Goal: Information Seeking & Learning: Learn about a topic

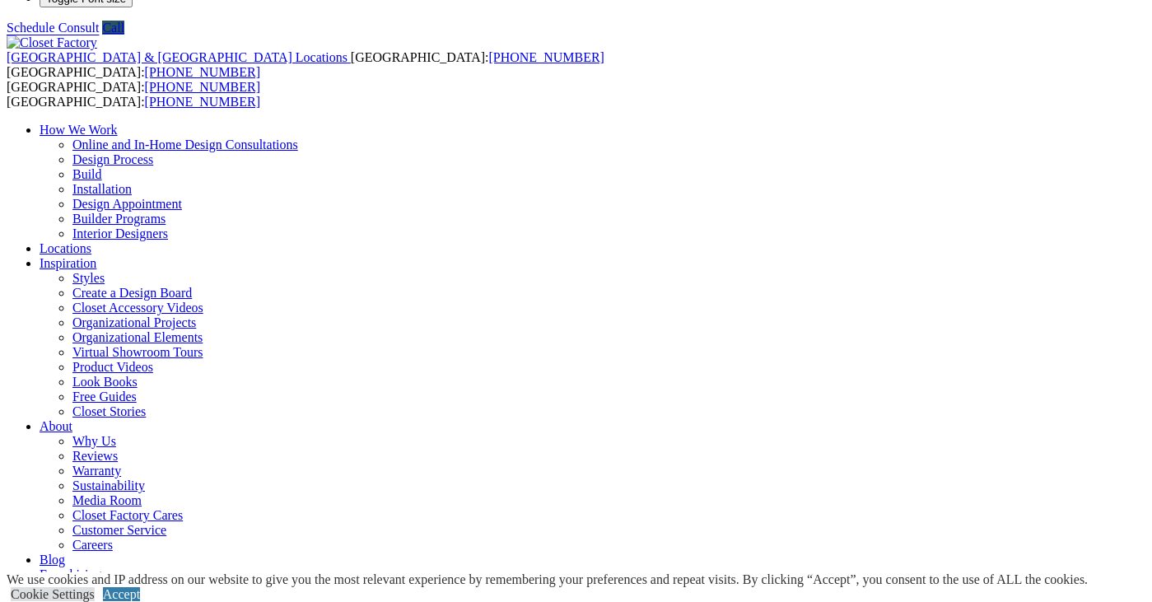
scroll to position [45, 0]
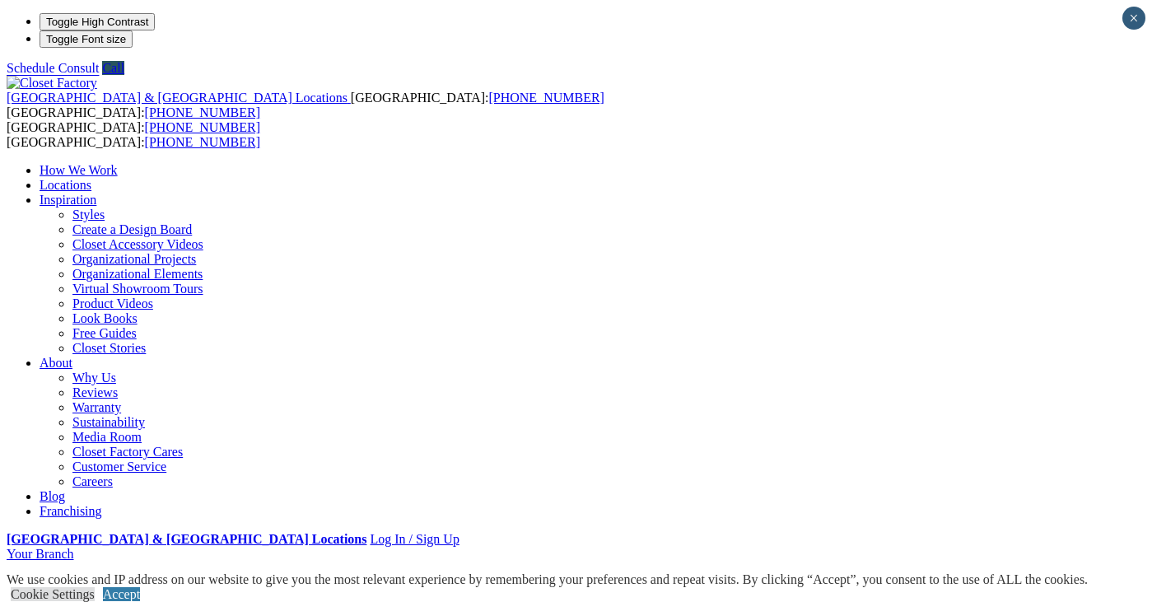
scroll to position [2, 0]
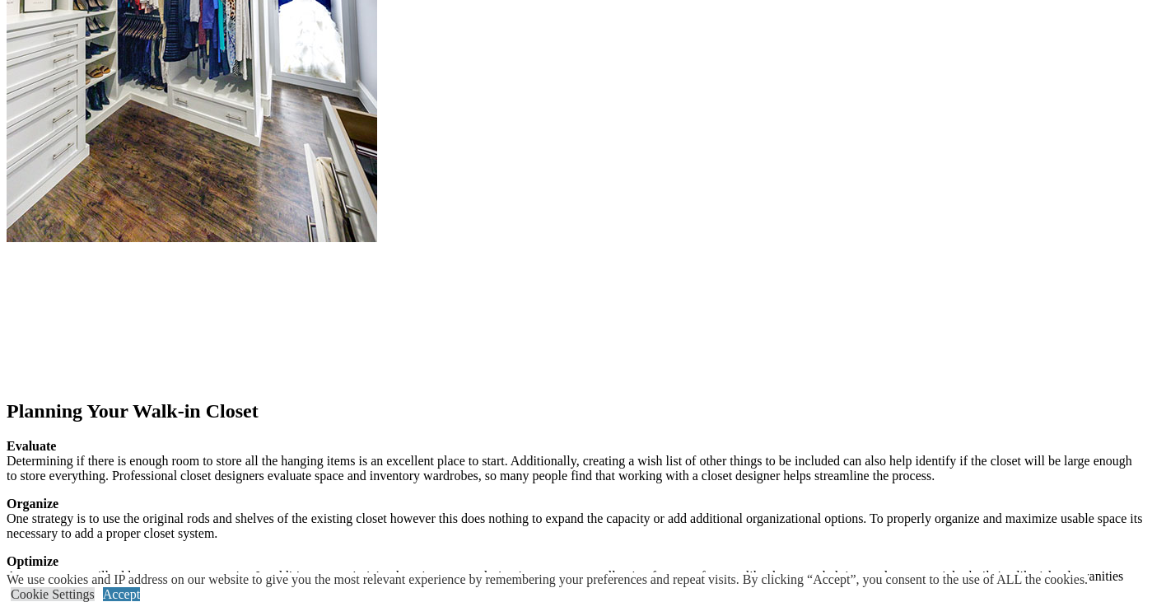
scroll to position [2437, 0]
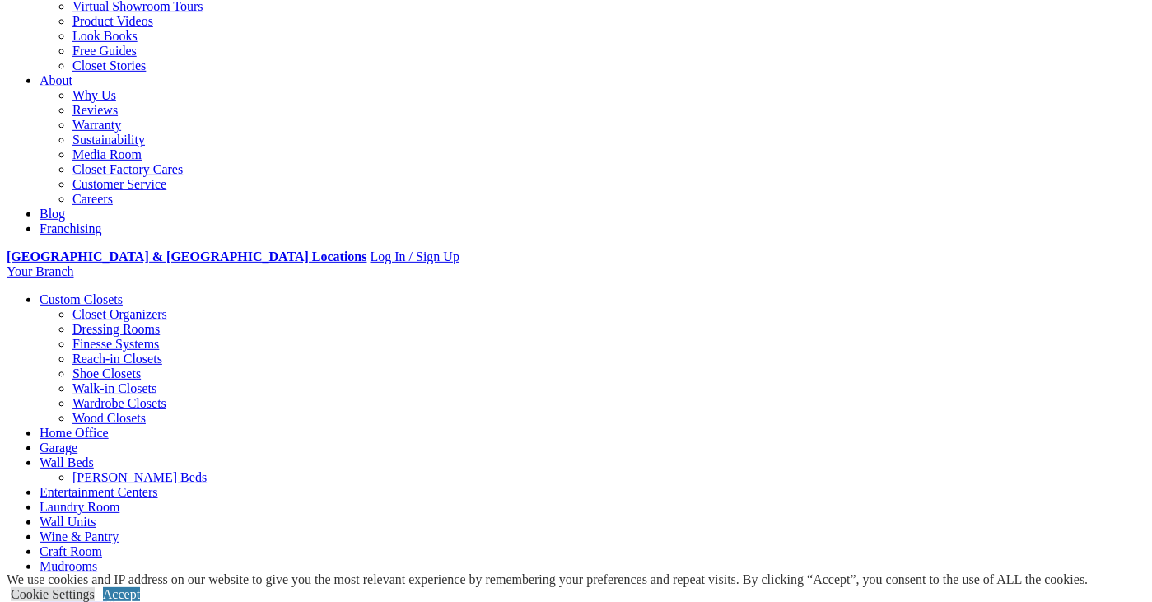
scroll to position [0, 0]
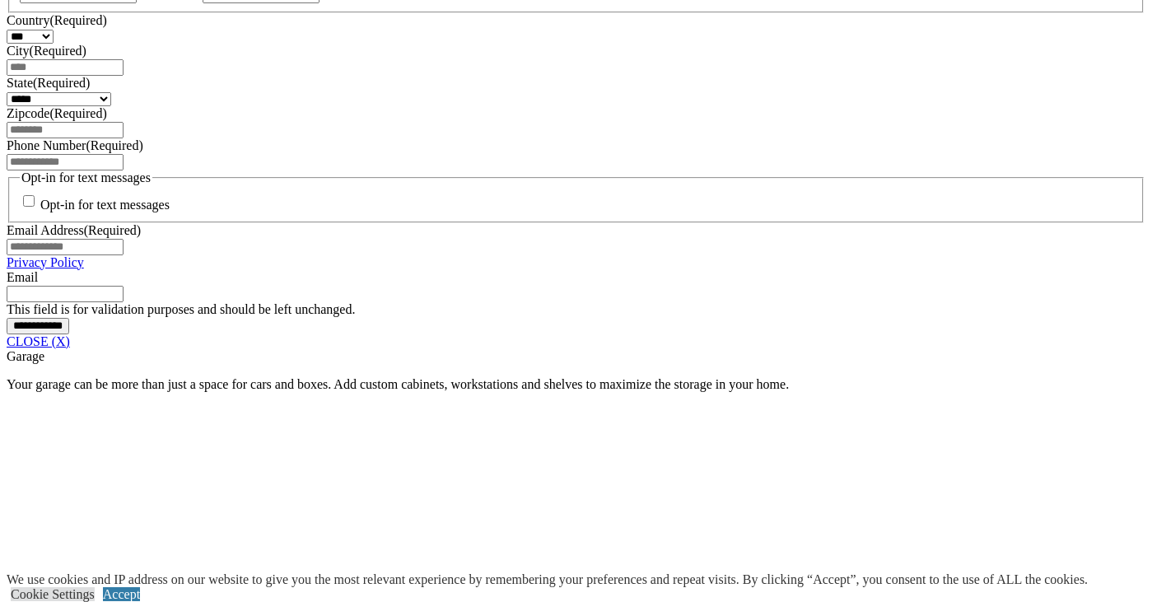
scroll to position [1187, 0]
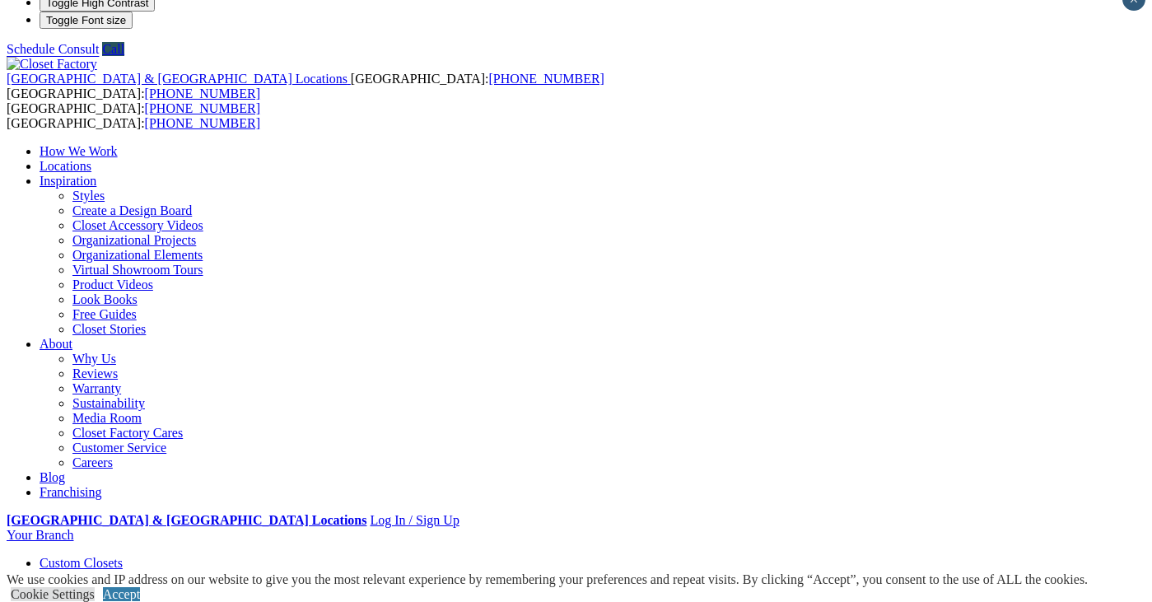
scroll to position [30, 0]
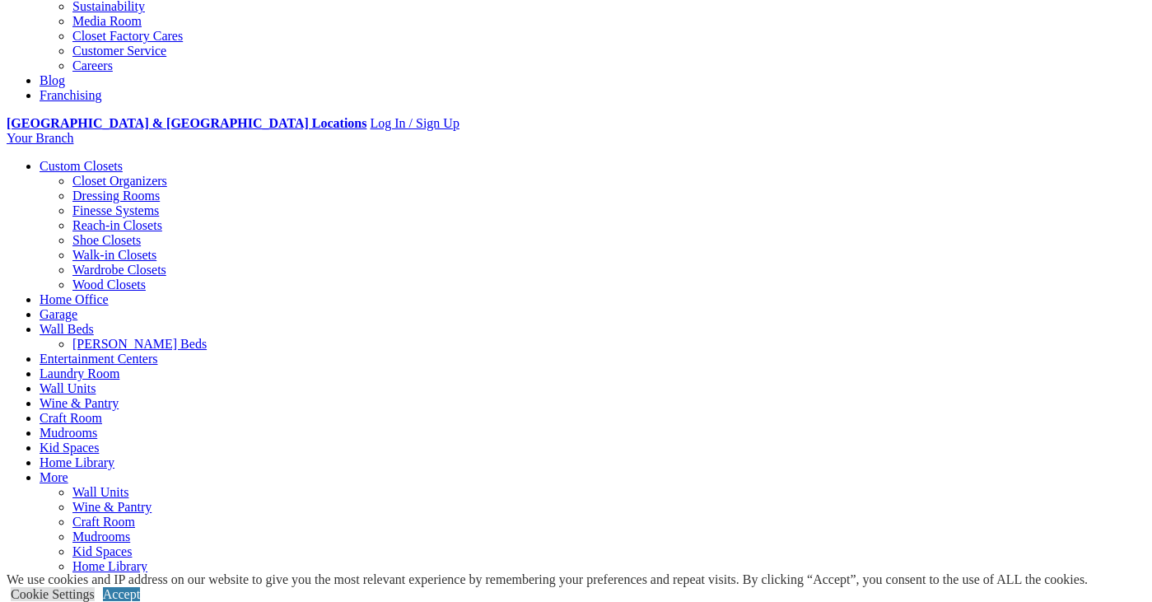
scroll to position [524, 0]
